Goal: Navigation & Orientation: Find specific page/section

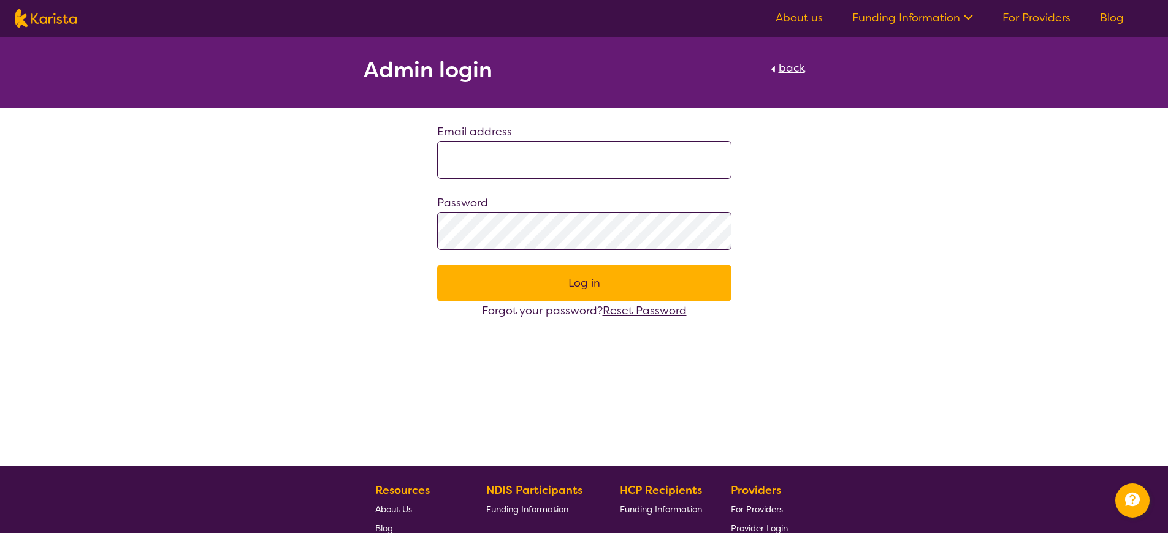
click at [759, 528] on span "Provider Login" at bounding box center [759, 528] width 57 height 11
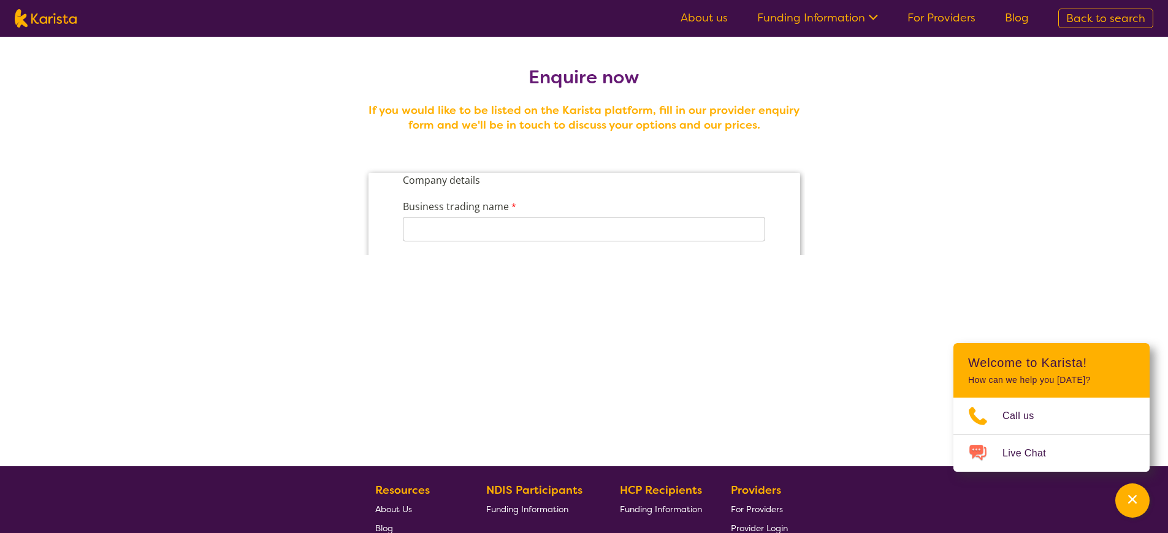
click at [759, 528] on span "Provider Login" at bounding box center [759, 528] width 57 height 11
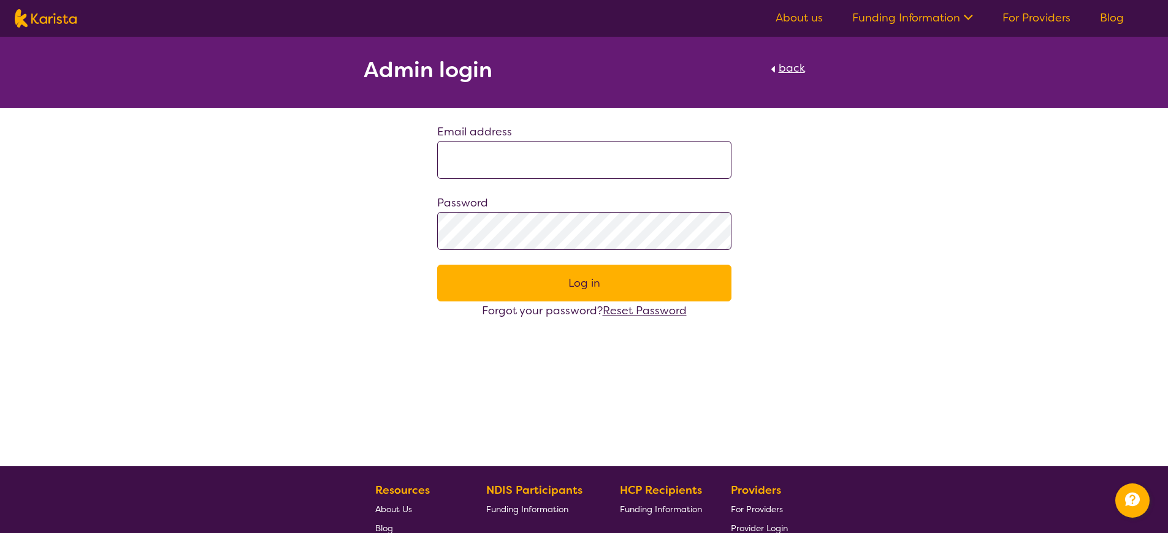
click at [759, 528] on span "Provider Login" at bounding box center [759, 528] width 57 height 11
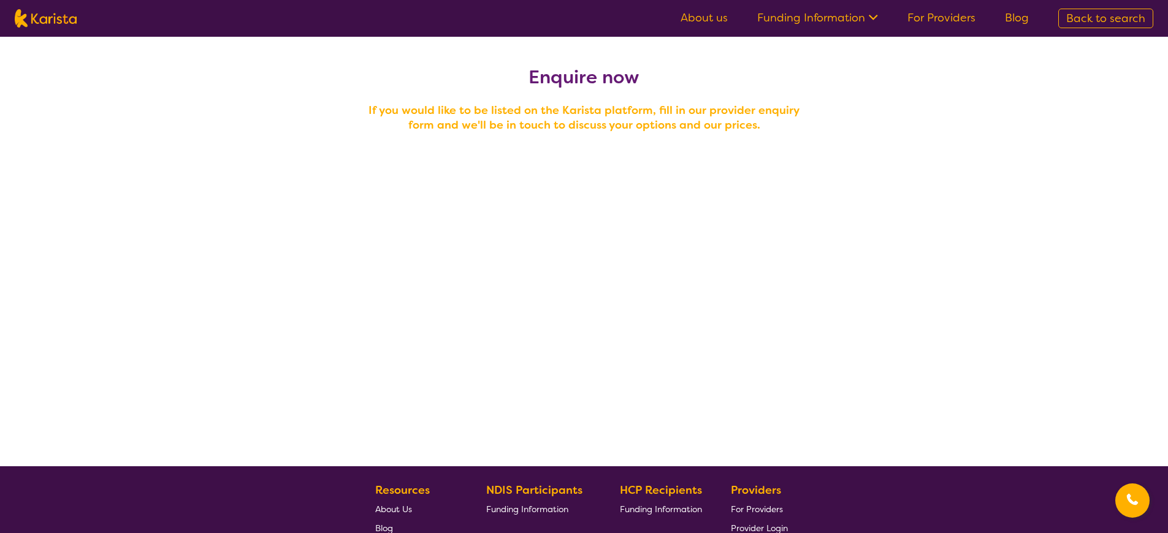
click at [759, 528] on span "Provider Login" at bounding box center [759, 528] width 57 height 11
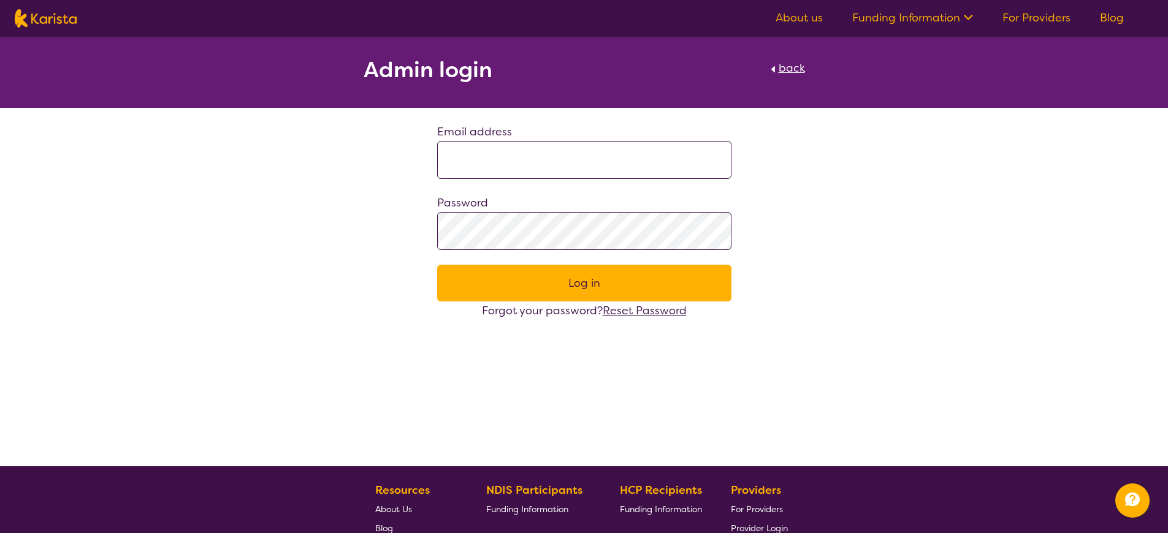
click at [759, 528] on span "Provider Login" at bounding box center [759, 528] width 57 height 11
